Goal: Check status: Check status

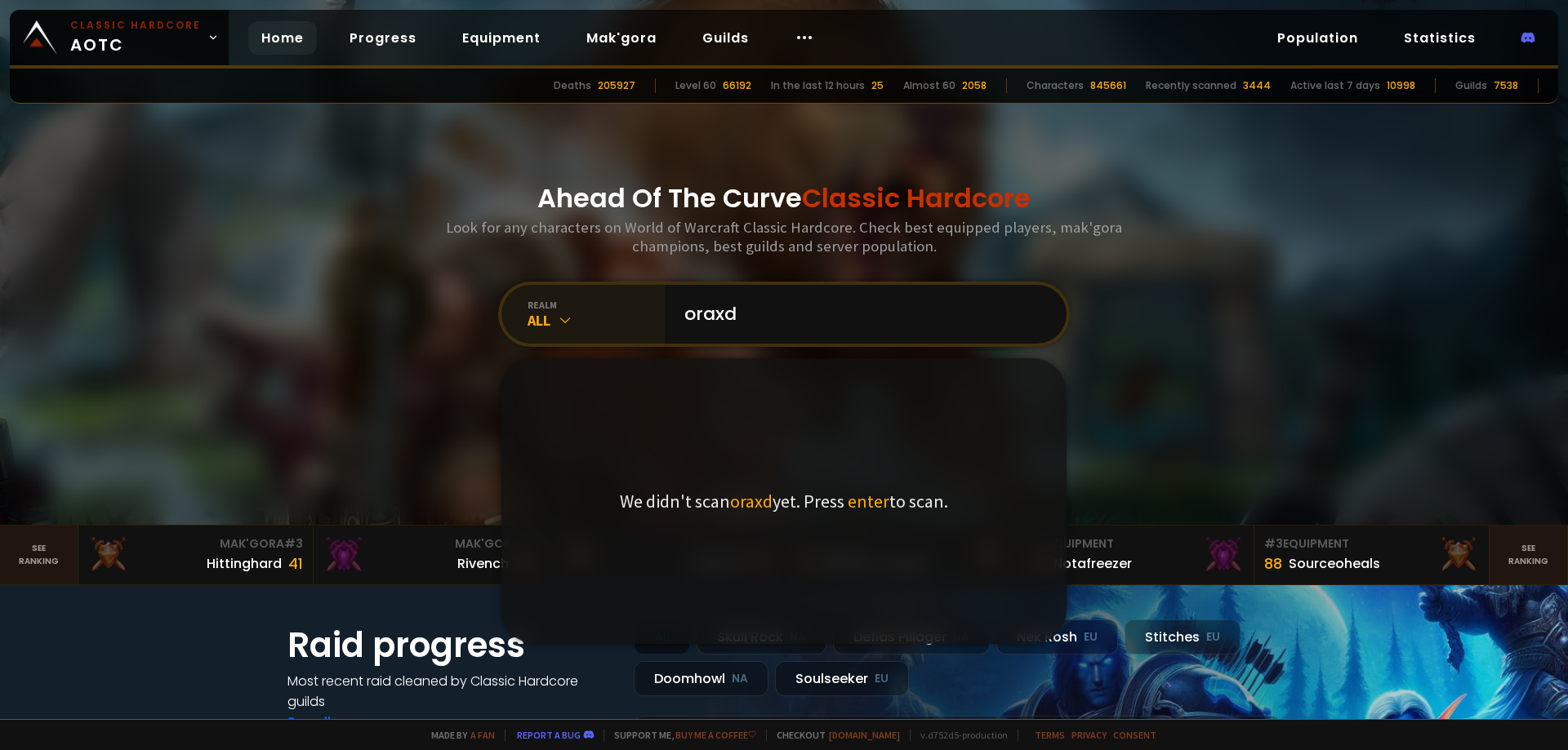
type input "oraxd"
click at [586, 315] on div "All" at bounding box center [596, 320] width 137 height 19
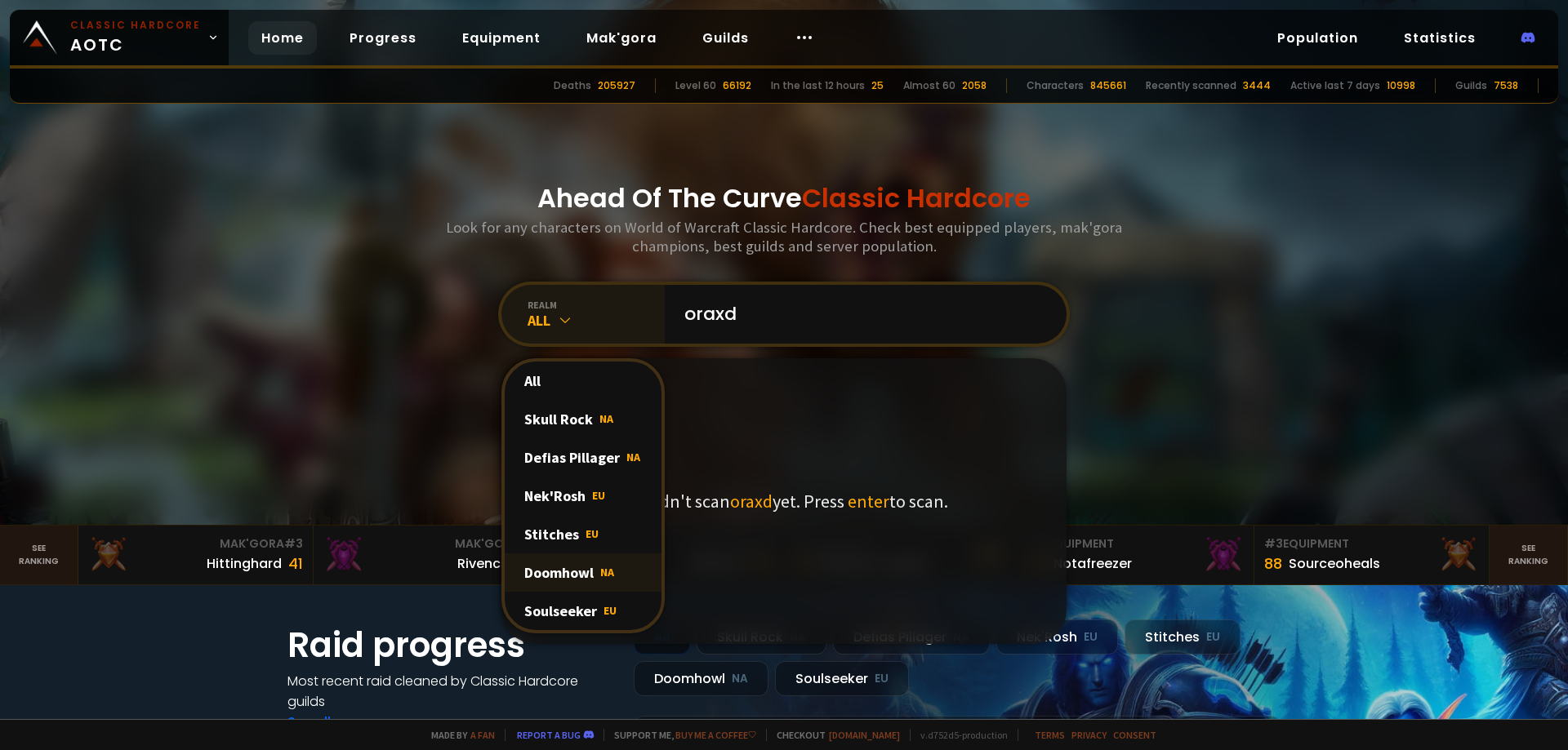
click at [582, 569] on div "Doomhowl NA" at bounding box center [583, 572] width 157 height 38
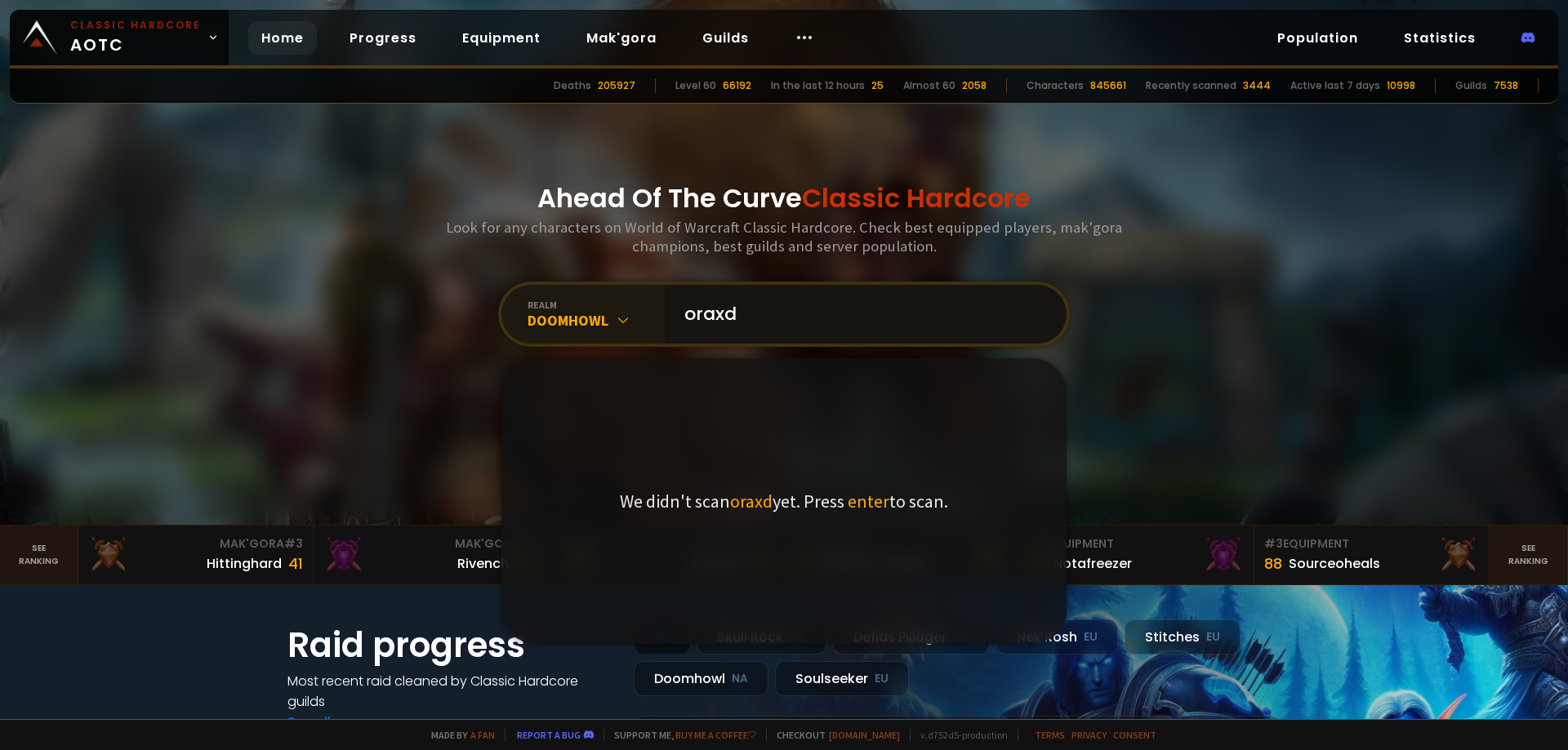
click at [820, 316] on input "oraxd" at bounding box center [861, 314] width 372 height 59
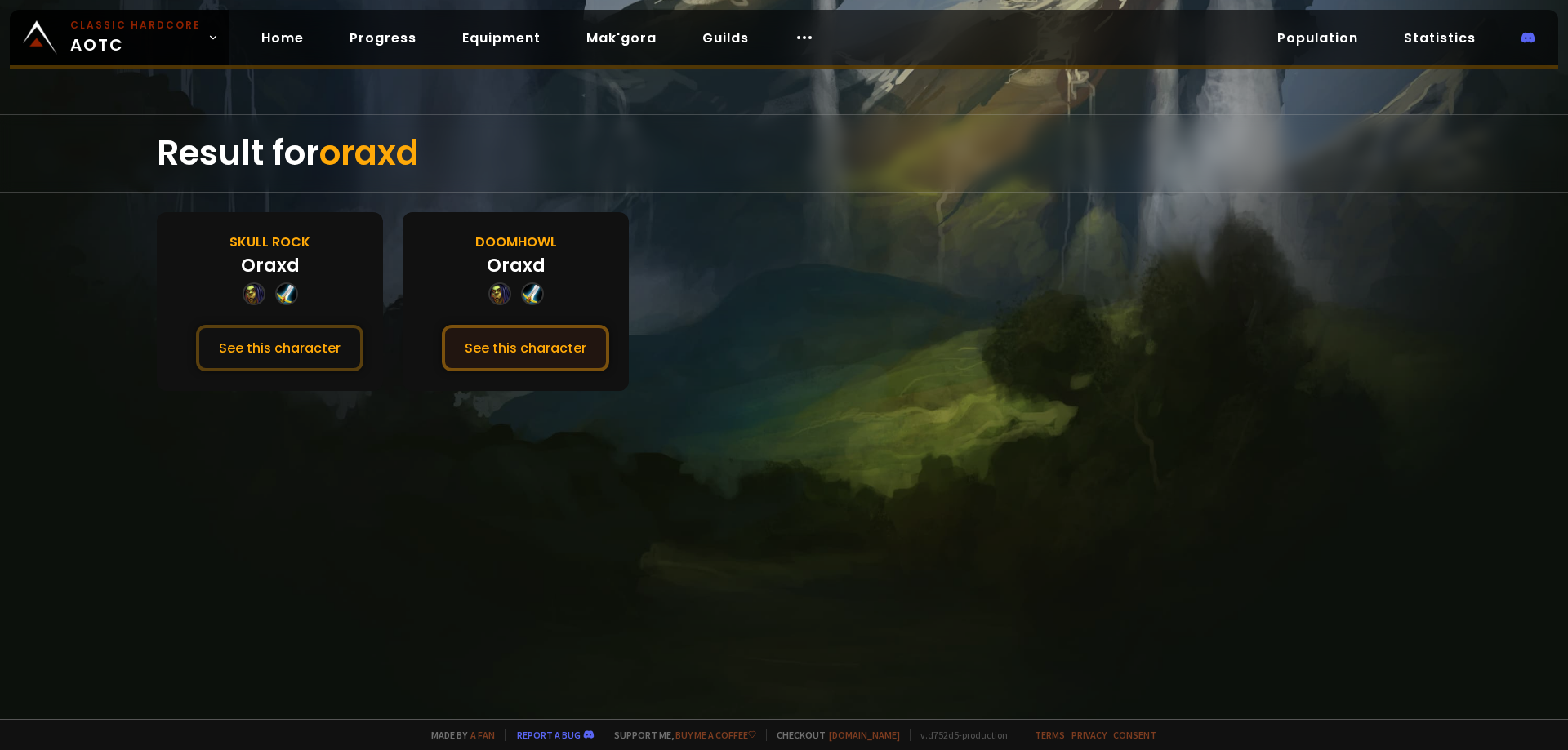
click at [492, 349] on button "See this character" at bounding box center [525, 348] width 167 height 46
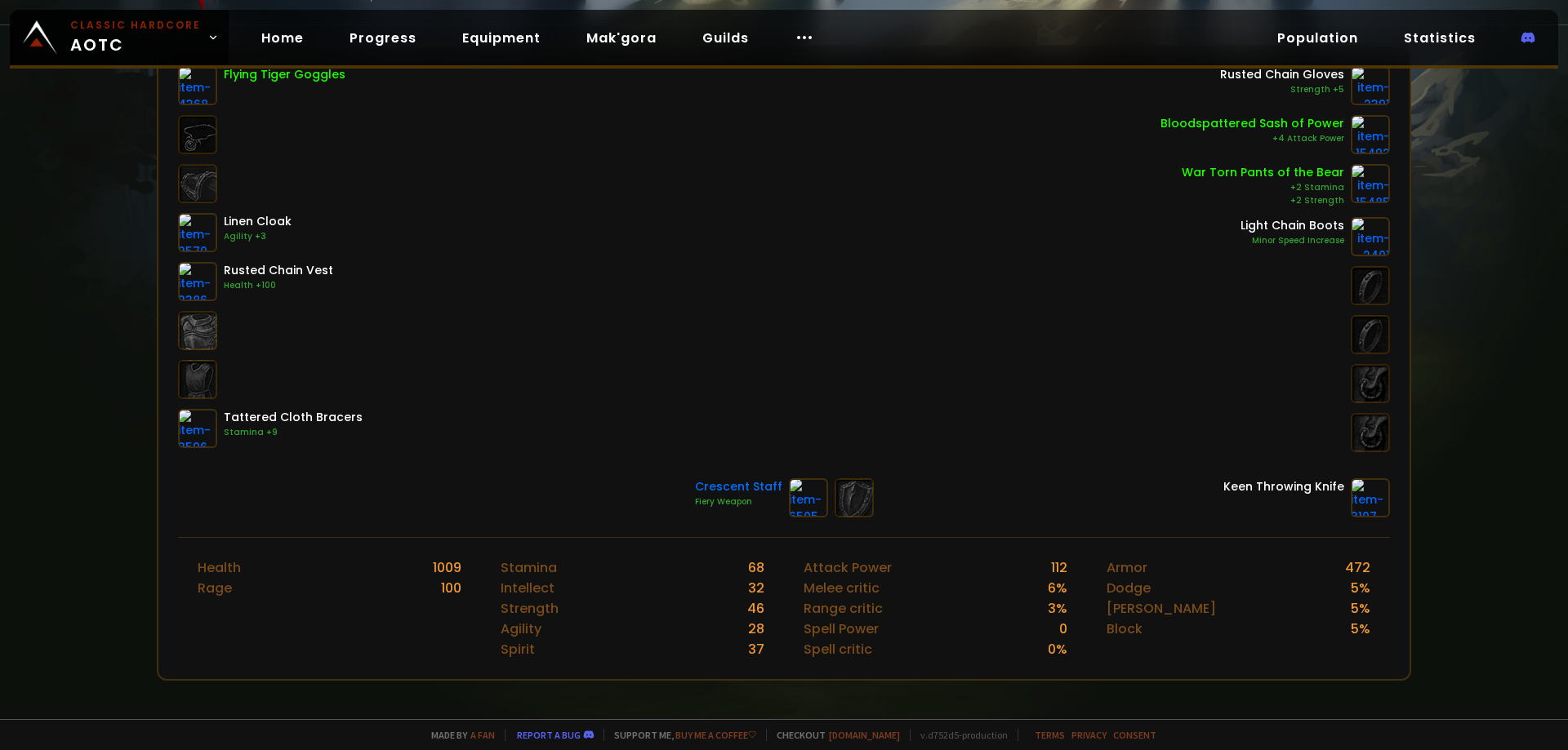
scroll to position [82, 0]
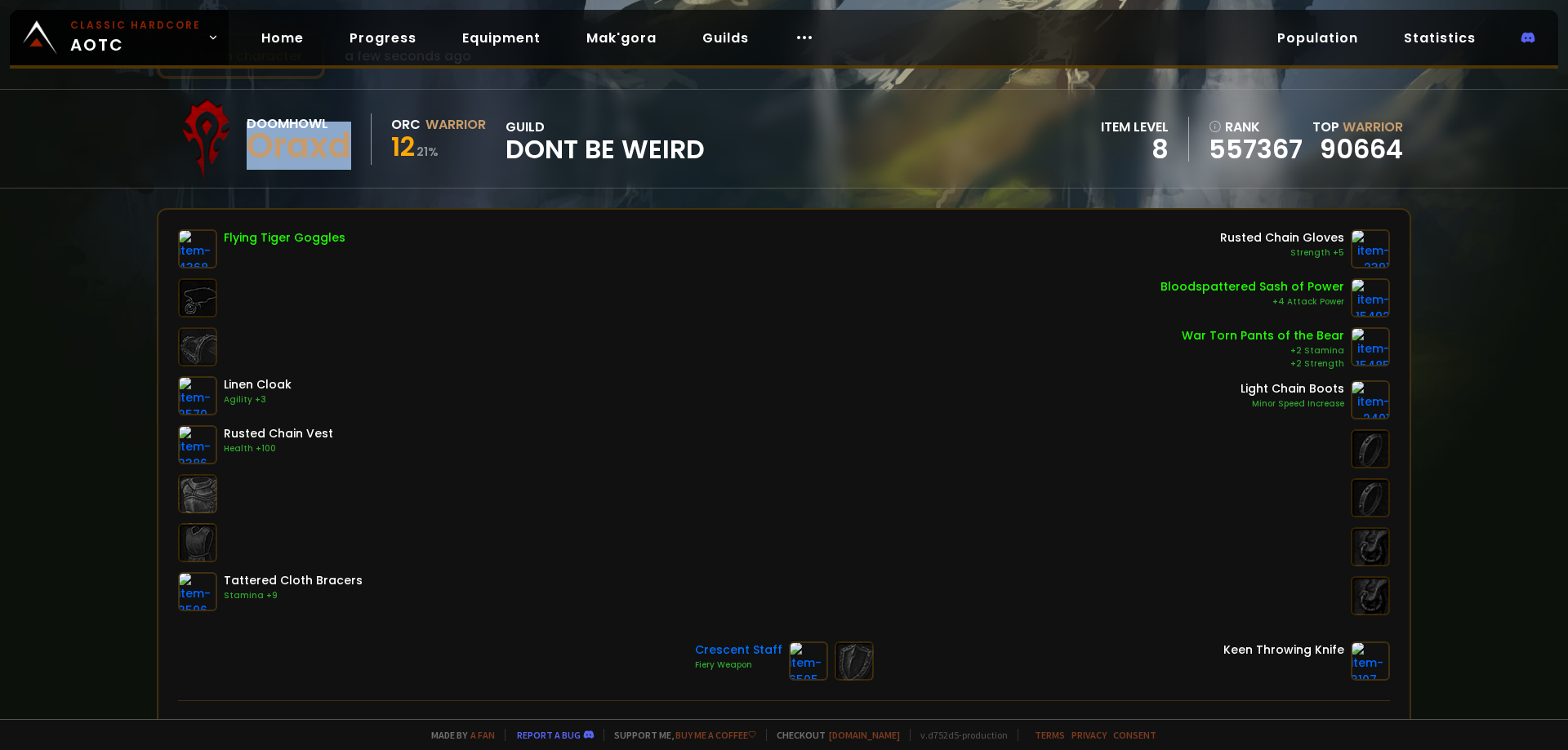
drag, startPoint x: 354, startPoint y: 149, endPoint x: 255, endPoint y: 150, distance: 99.0
click at [255, 150] on div "Doomhowl Oraxd" at bounding box center [309, 140] width 125 height 52
copy div "Oraxd"
